Goal: Submit feedback/report problem: Submit feedback/report problem

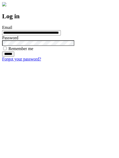
type input "**********"
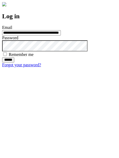
click at [14, 63] on input "******" at bounding box center [8, 59] width 12 height 5
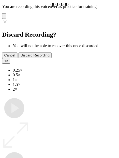
type input "**********"
